Goal: Find specific page/section: Find specific page/section

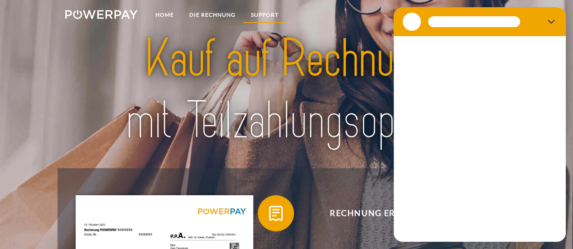
click at [277, 11] on link "SUPPORT" at bounding box center [264, 15] width 43 height 16
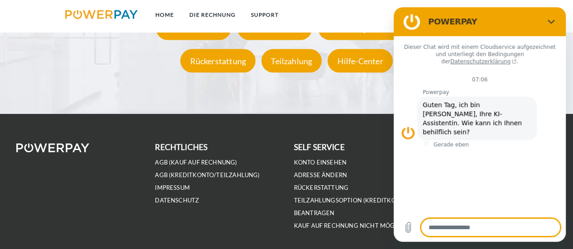
scroll to position [1691, 0]
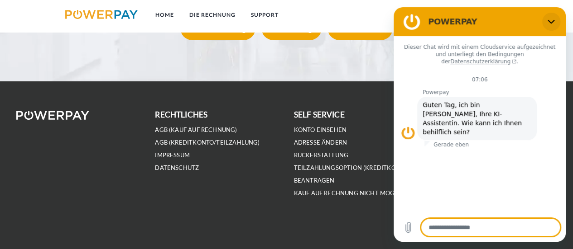
click at [558, 18] on button "Schließen" at bounding box center [551, 22] width 18 height 18
type textarea "*"
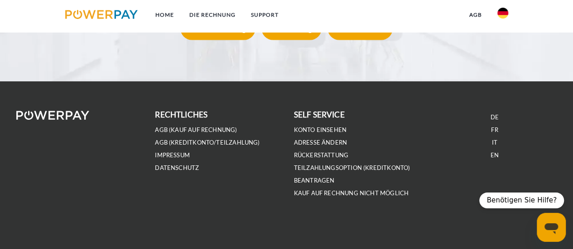
scroll to position [1473, 0]
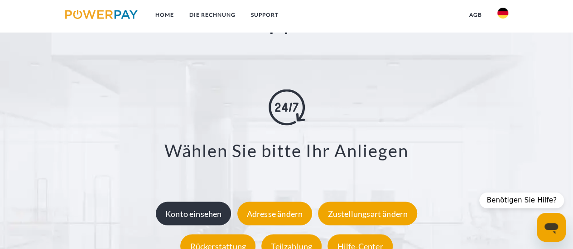
click at [204, 217] on div "Konto einsehen" at bounding box center [194, 214] width 76 height 24
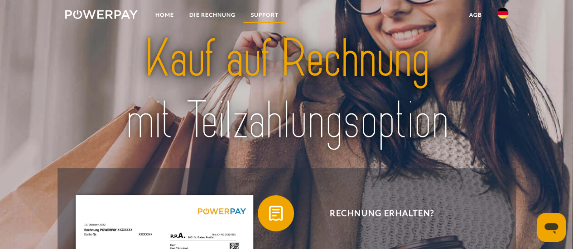
click at [264, 16] on link "SUPPORT" at bounding box center [264, 15] width 43 height 16
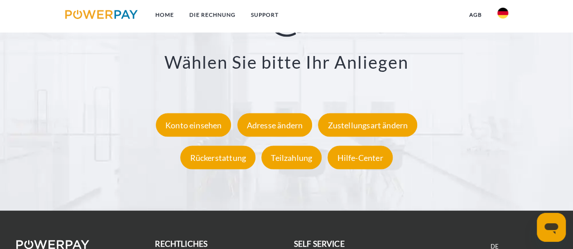
scroll to position [1616, 0]
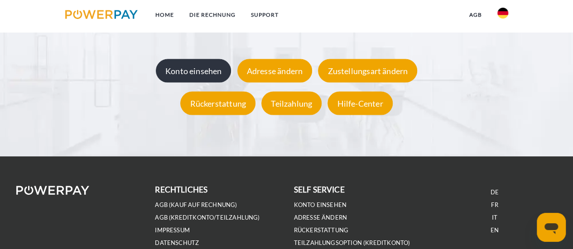
click at [208, 81] on div "Konto einsehen" at bounding box center [194, 71] width 76 height 24
